Goal: Use online tool/utility: Utilize a website feature to perform a specific function

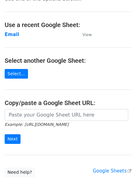
scroll to position [31, 0]
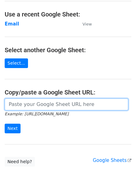
click at [35, 104] on input "url" at bounding box center [66, 104] width 123 height 12
paste input "[URL][DOMAIN_NAME]"
type input "[URL][DOMAIN_NAME]"
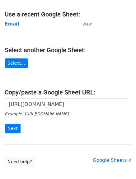
click at [7, 133] on div "[URL][DOMAIN_NAME] Example: [URL][DOMAIN_NAME] Next" at bounding box center [68, 118] width 136 height 41
click at [8, 130] on input "Next" at bounding box center [13, 129] width 16 height 10
